Goal: Information Seeking & Learning: Understand process/instructions

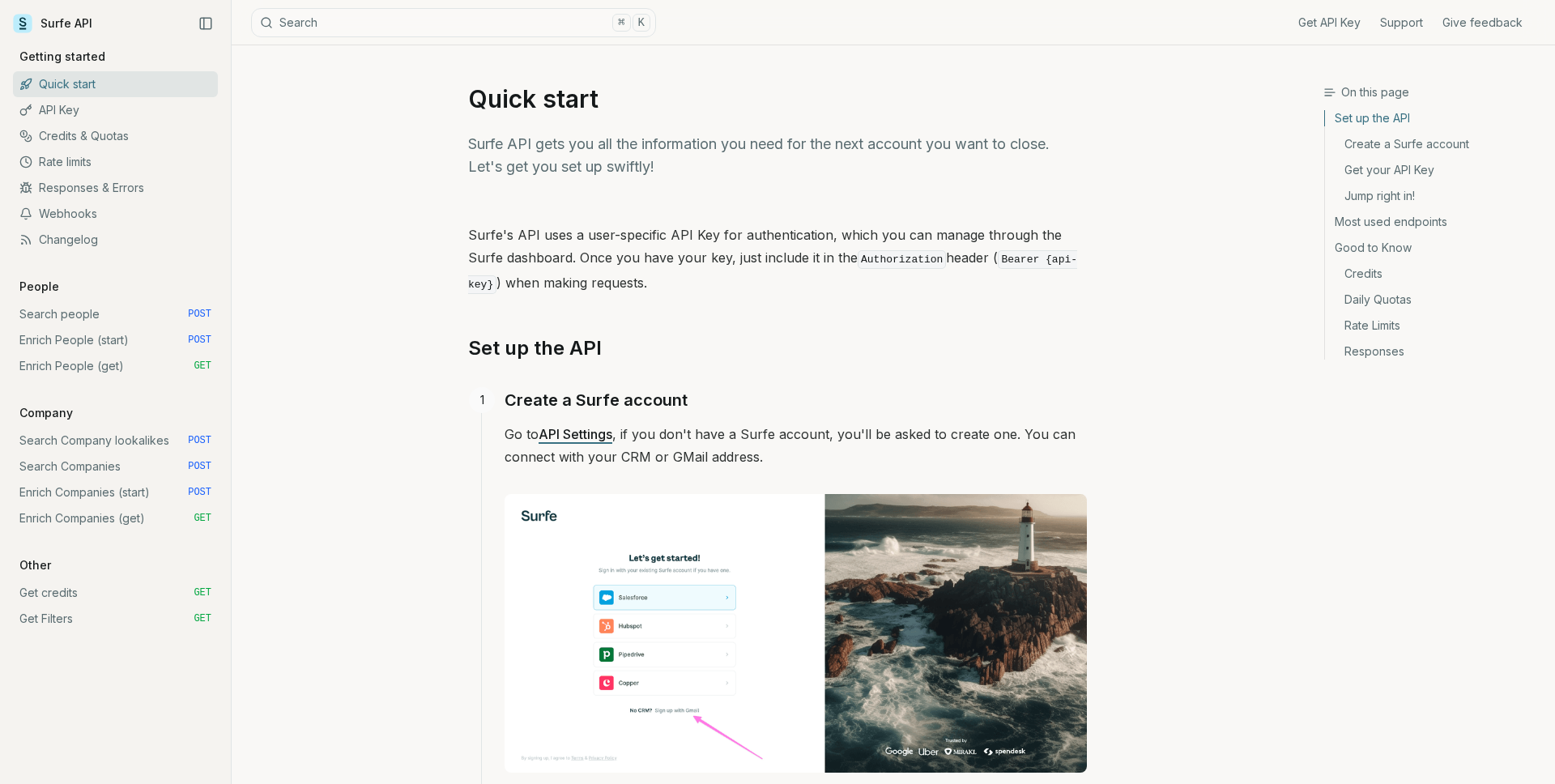
click at [67, 463] on link "Search Companies POST" at bounding box center [115, 466] width 205 height 26
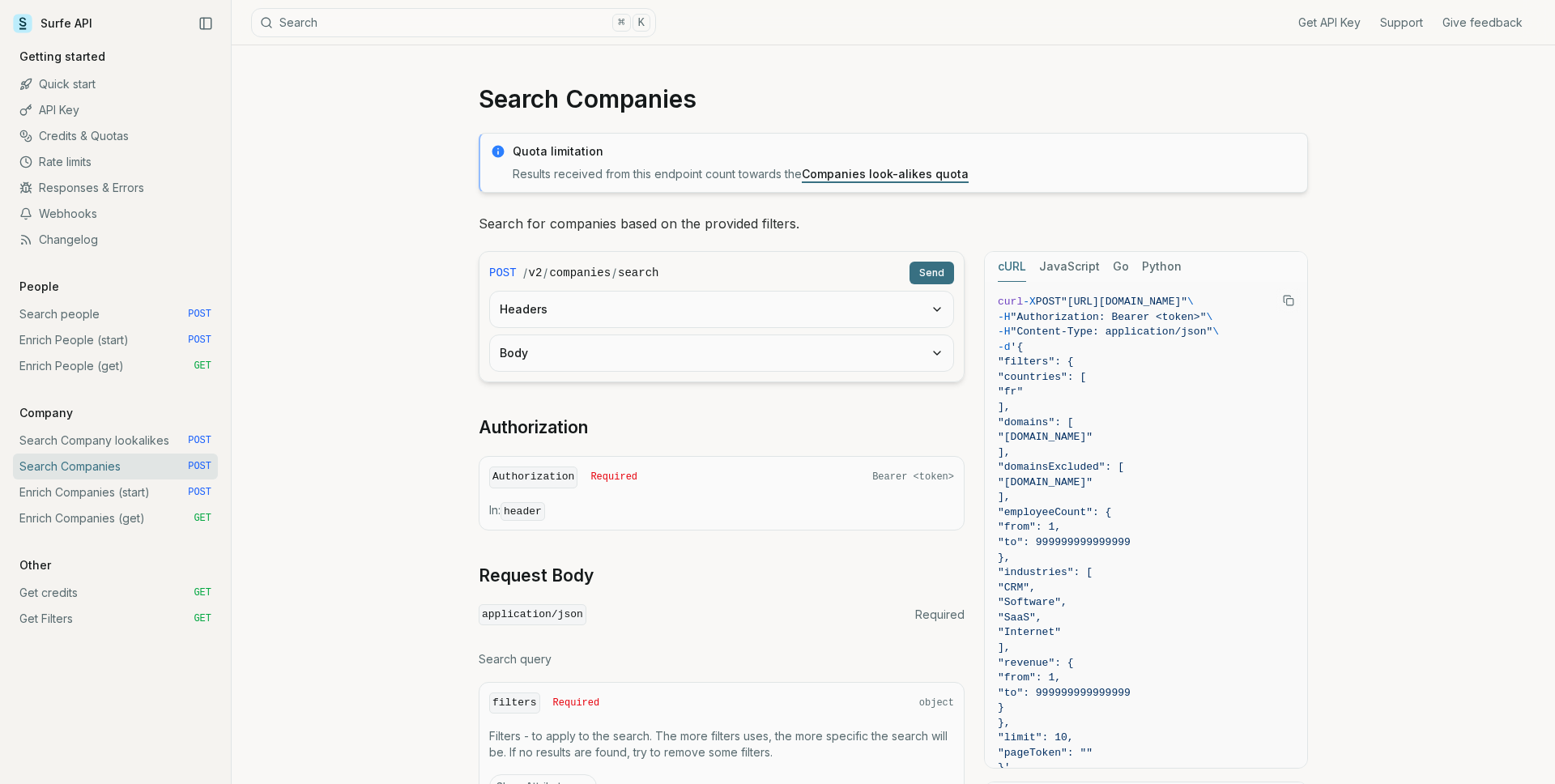
click at [85, 485] on link "Enrich Companies (start) POST" at bounding box center [115, 492] width 205 height 26
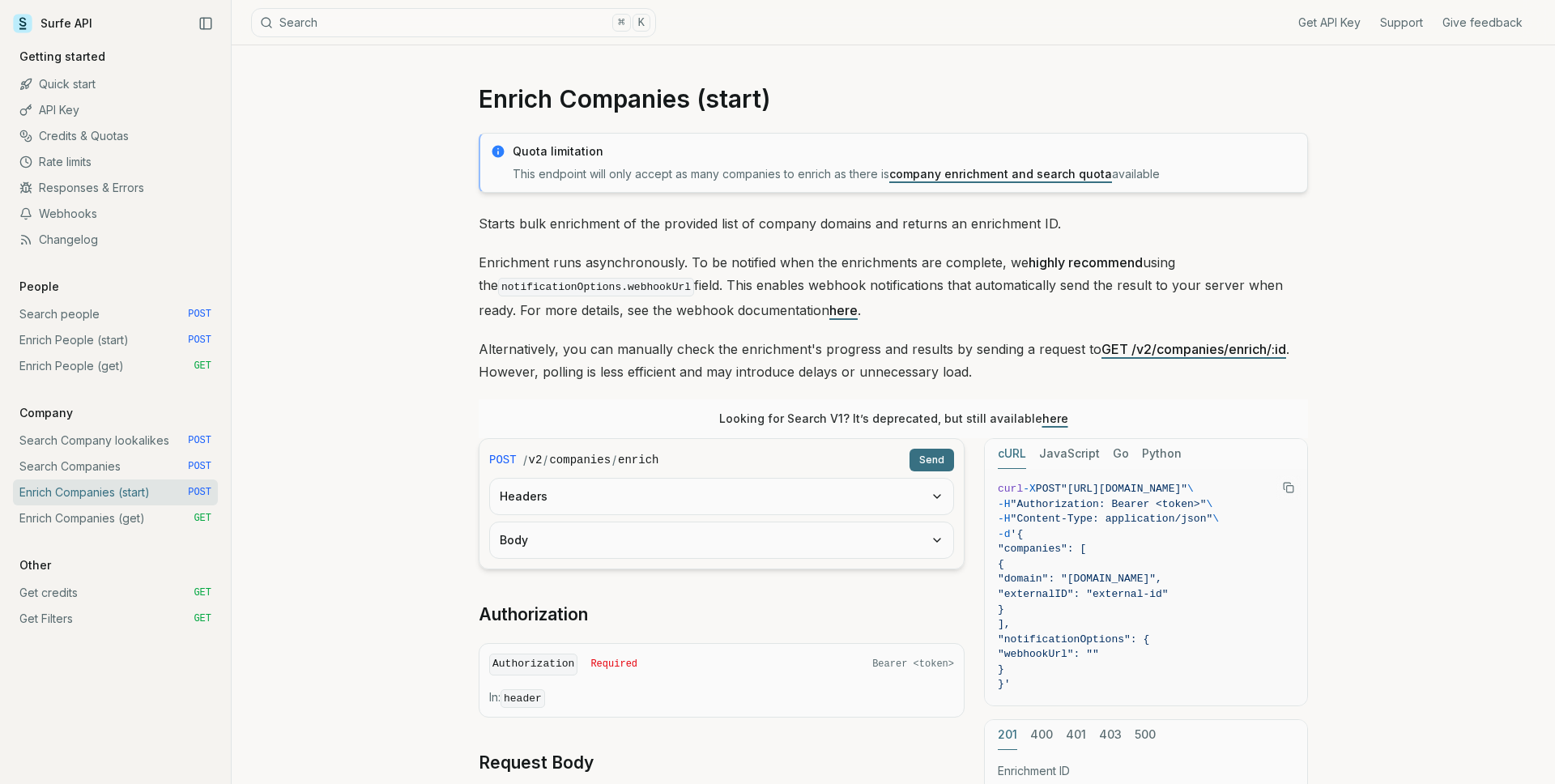
click at [143, 464] on link "Search Companies POST" at bounding box center [115, 466] width 205 height 26
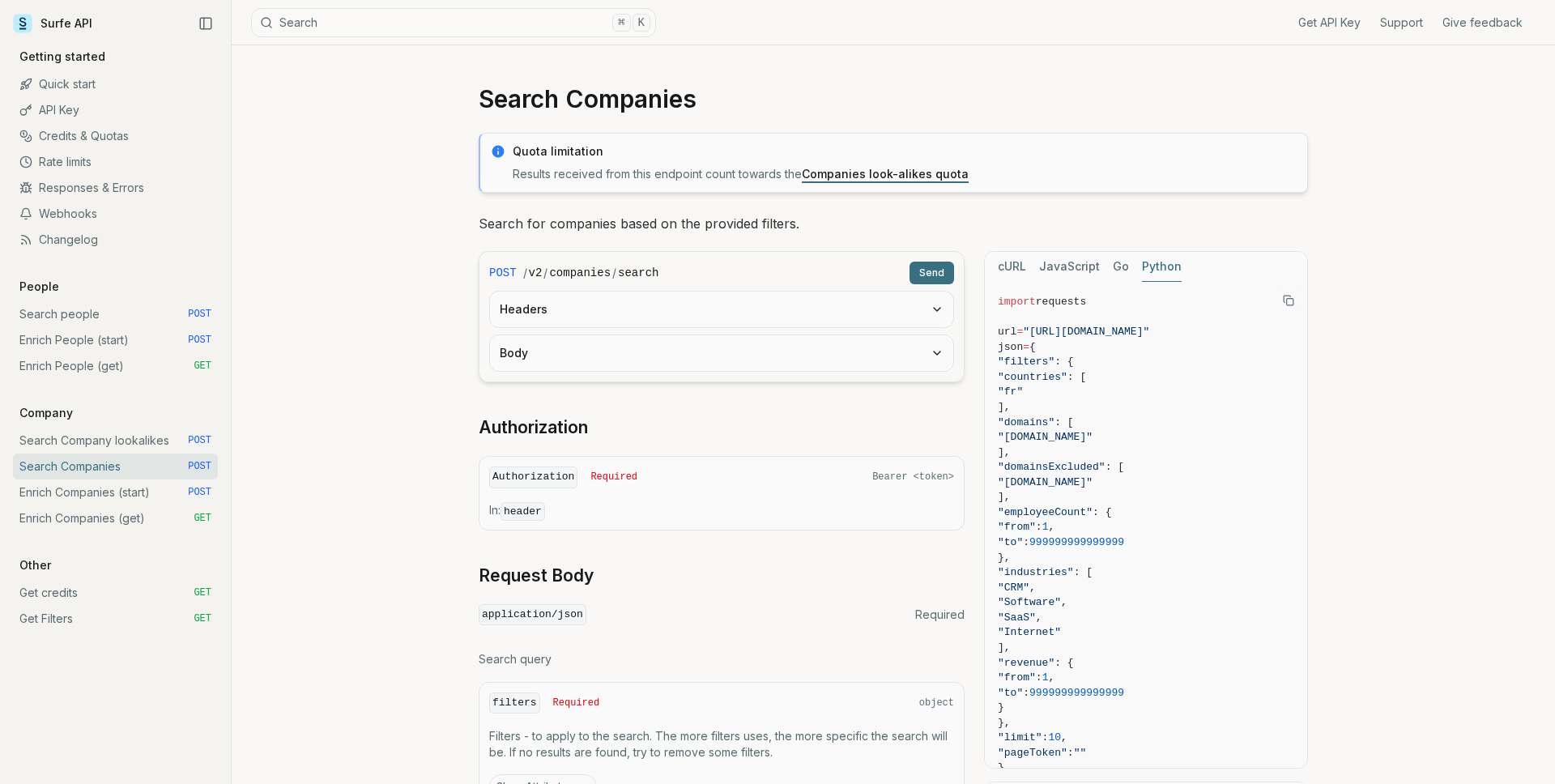
click at [1151, 259] on button "Python" at bounding box center [1162, 267] width 40 height 30
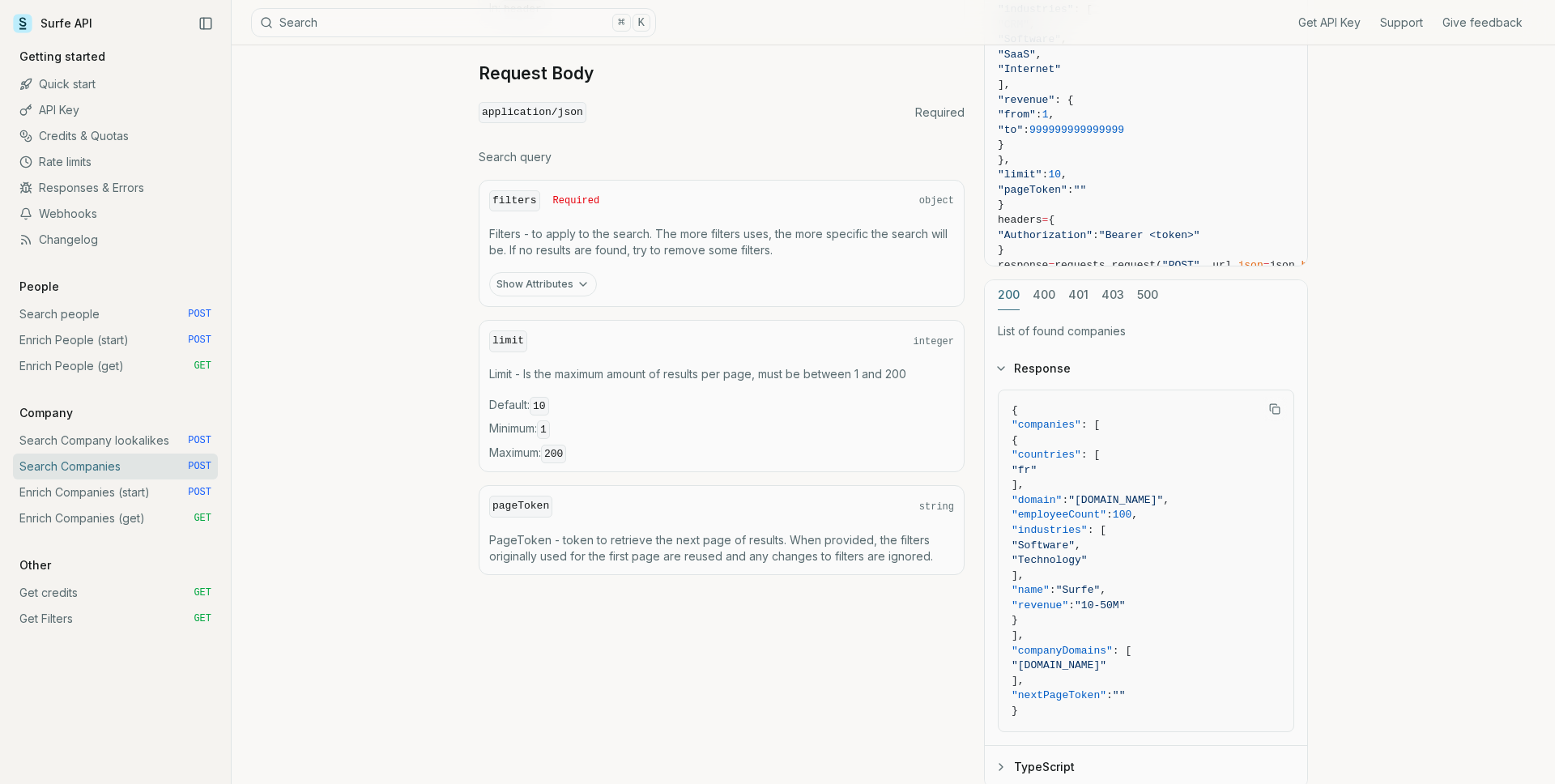
scroll to position [442, 0]
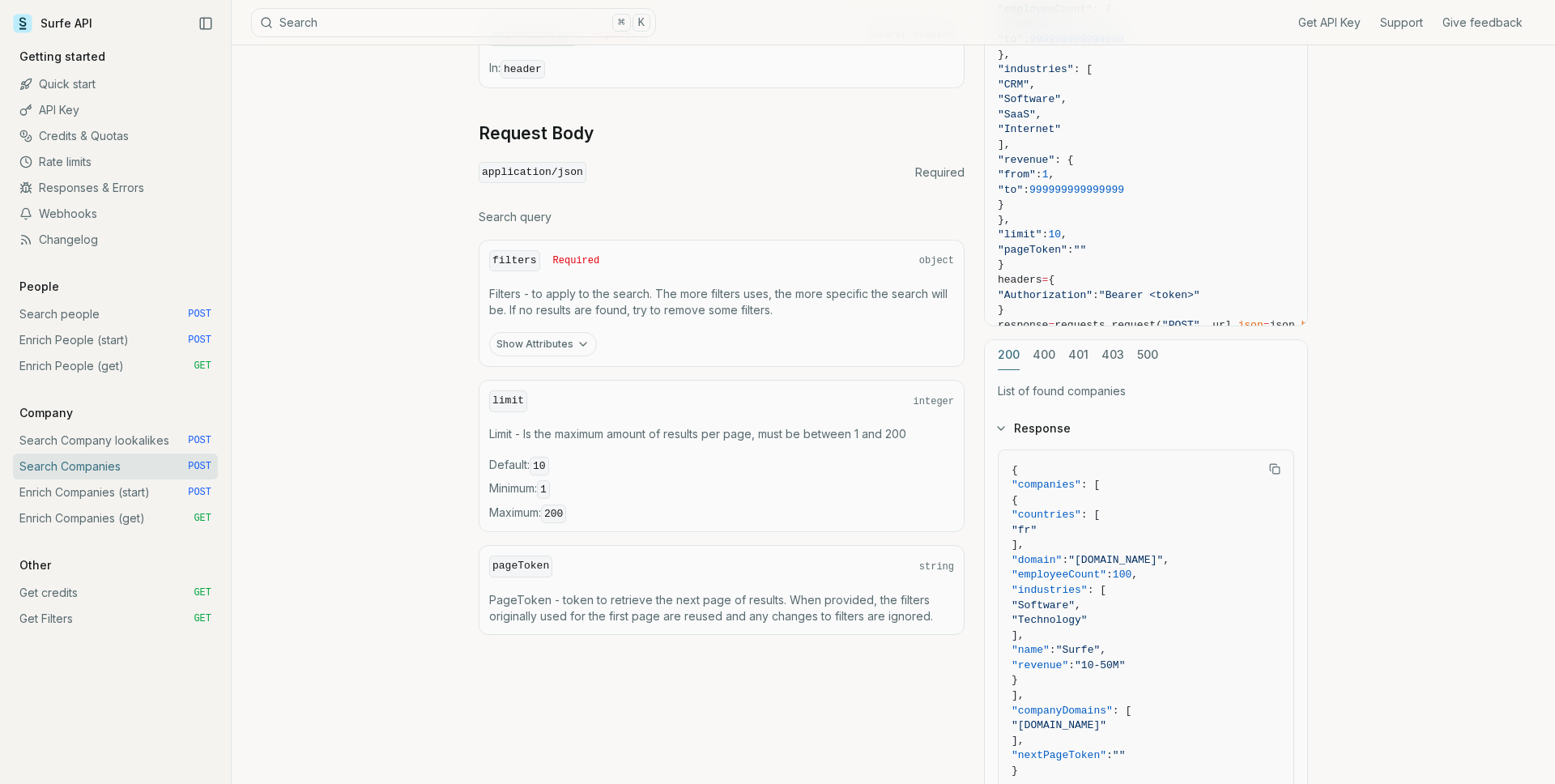
click at [579, 351] on button "Show Attributes" at bounding box center [543, 343] width 108 height 24
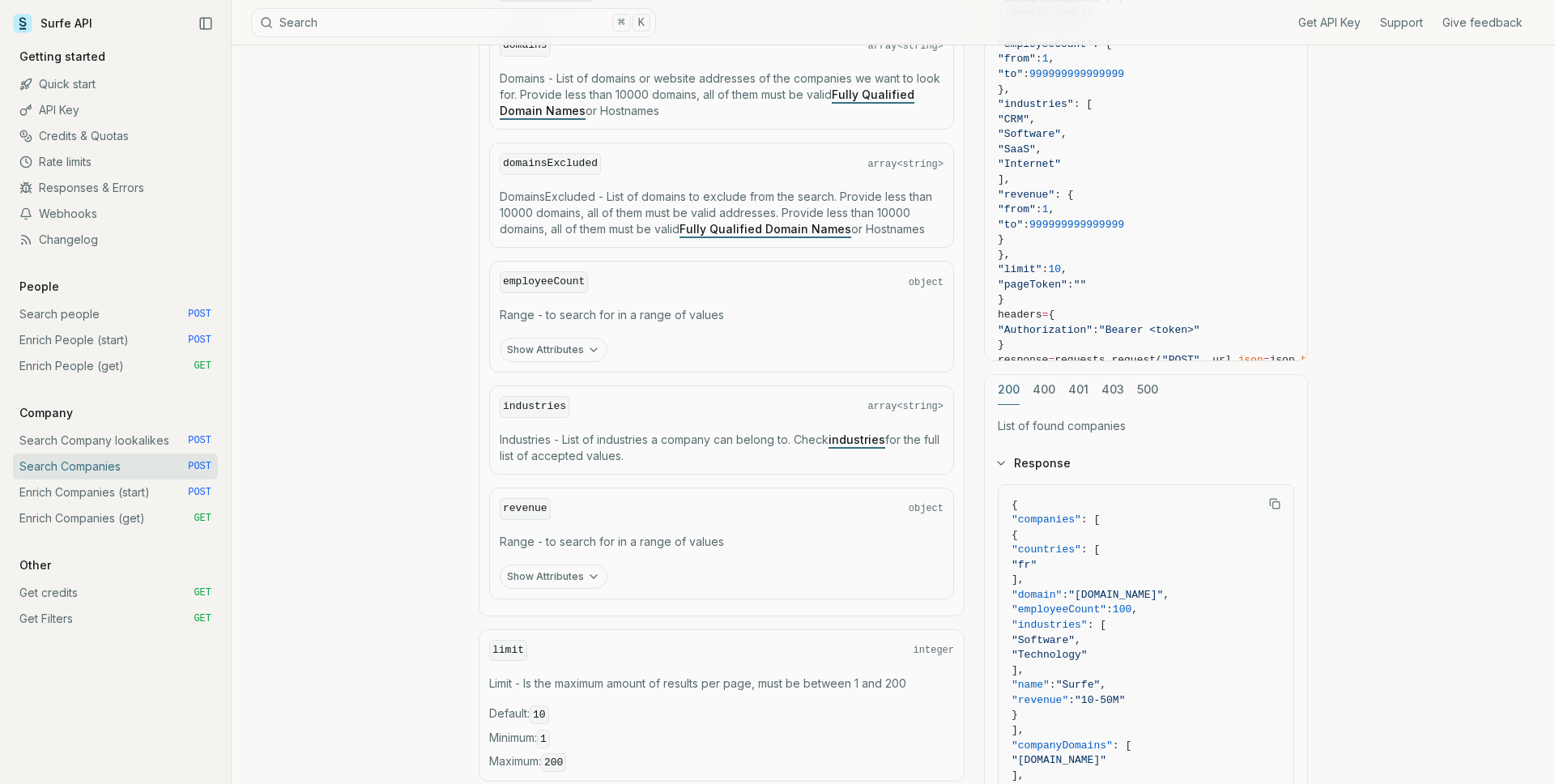
scroll to position [901, 0]
click at [880, 431] on link "industries" at bounding box center [856, 436] width 56 height 14
